Goal: Task Accomplishment & Management: Use online tool/utility

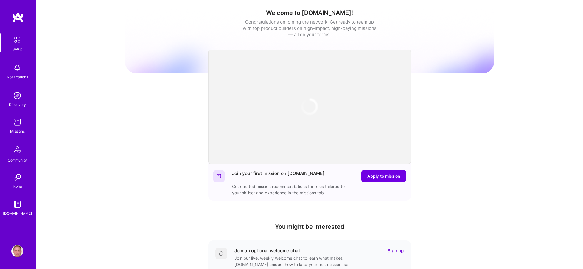
click at [92, 112] on div "Welcome to [DOMAIN_NAME]! Congratulations on joining the network. Get ready to …" at bounding box center [309, 196] width 547 height 392
click at [19, 123] on img at bounding box center [17, 122] width 12 height 12
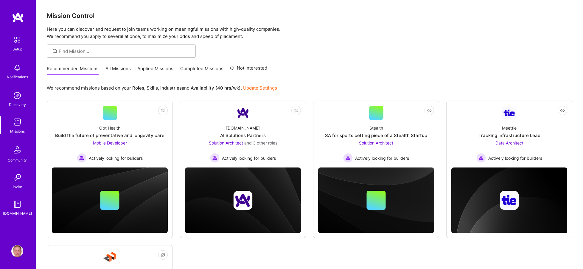
click at [167, 68] on link "Applied Missions" at bounding box center [155, 70] width 36 height 10
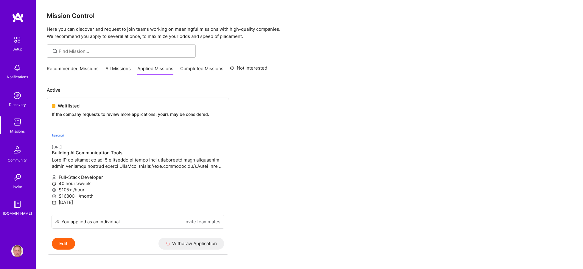
click at [78, 68] on link "Recommended Missions" at bounding box center [73, 70] width 52 height 10
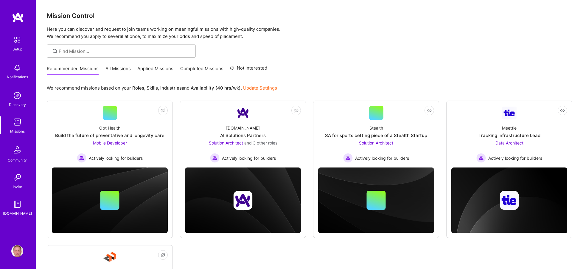
click at [121, 68] on link "All Missions" at bounding box center [118, 70] width 25 height 10
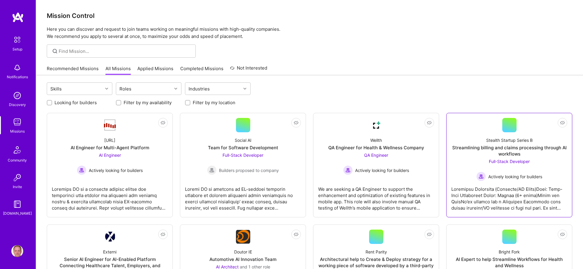
click at [475, 137] on div "Stealth Startup Series B Streamlining billing and claims processing through AI …" at bounding box center [510, 156] width 116 height 49
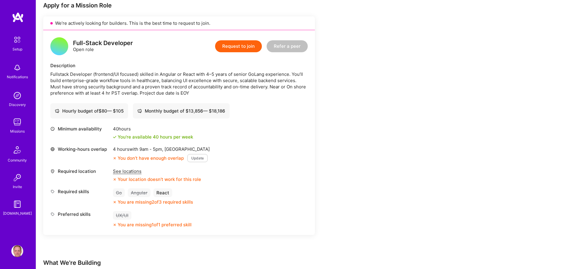
scroll to position [124, 0]
